Goal: Find specific page/section: Find specific page/section

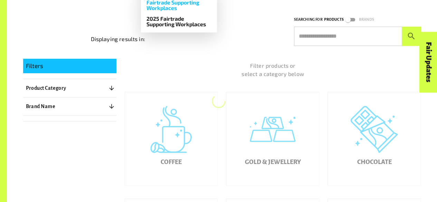
scroll to position [122, 0]
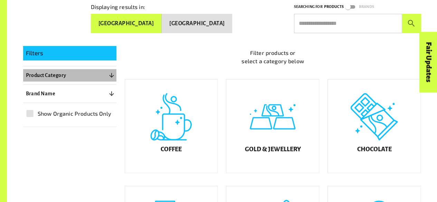
click at [52, 74] on p "Product Category" at bounding box center [46, 75] width 40 height 8
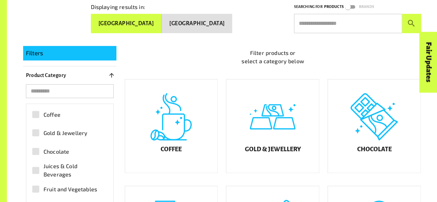
click at [78, 133] on span "Gold & Jewellery" at bounding box center [66, 133] width 44 height 8
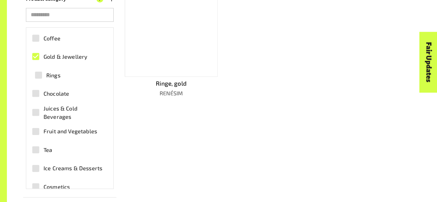
scroll to position [211, 0]
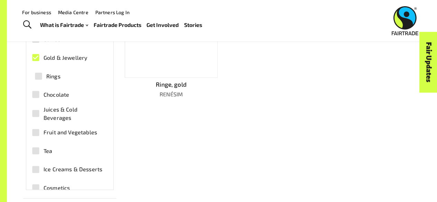
click at [169, 85] on p "Ringe, gold" at bounding box center [171, 84] width 93 height 9
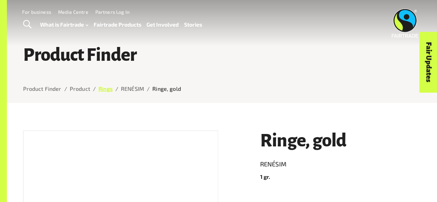
click at [106, 88] on link "Rings" at bounding box center [105, 88] width 14 height 7
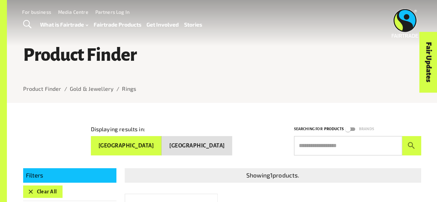
click at [28, 22] on span "Toggle Search" at bounding box center [27, 24] width 8 height 9
